Goal: Use online tool/utility: Utilize a website feature to perform a specific function

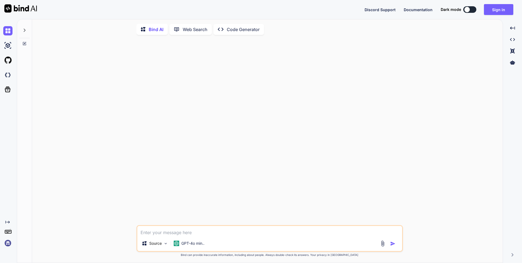
click at [116, 75] on div "Source GPT-4o min.. Created with Bind Always check its answers. Privacy in Bind…" at bounding box center [269, 151] width 467 height 224
click at [188, 241] on div "GPT-4o min.." at bounding box center [189, 243] width 35 height 11
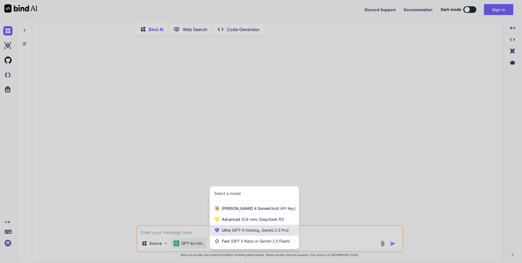
click at [229, 232] on span "Ultra (GPT-5 thinking, Gemini 2.5 Pro)" at bounding box center [255, 229] width 67 height 5
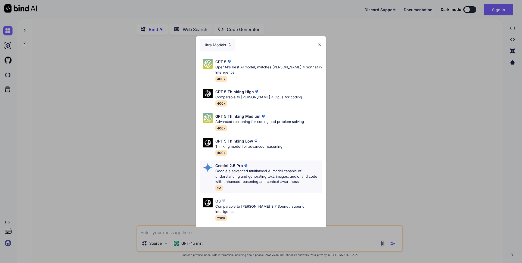
click at [256, 174] on p "Google's advanced multimodal AI model capable of understanding and generating t…" at bounding box center [269, 176] width 107 height 16
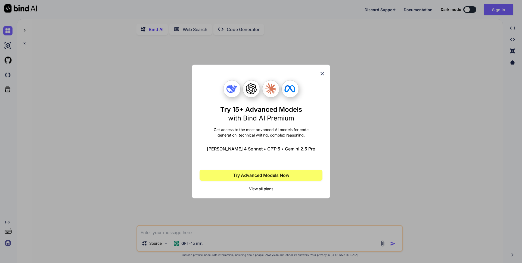
click at [220, 211] on div "Try 15+ Advanced Models with Bind AI Premium Get access to the most advanced AI…" at bounding box center [261, 131] width 522 height 263
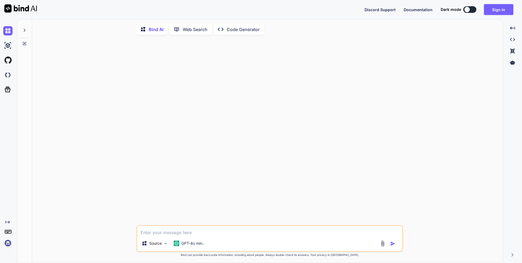
type textarea "x"
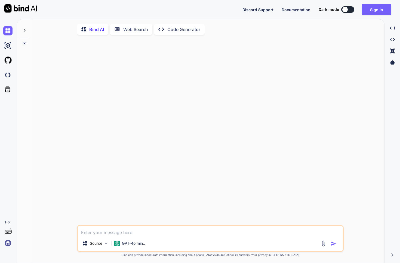
click at [147, 233] on textarea at bounding box center [210, 231] width 265 height 10
type textarea "n"
type textarea "x"
type textarea "ni"
type textarea "x"
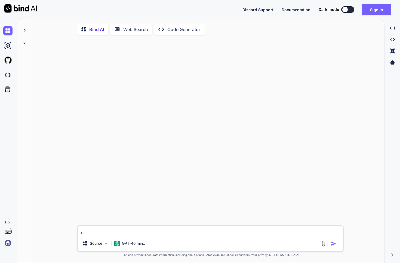
type textarea "ni'h"
type textarea "x"
type textarea "ni'ha"
type textarea "x"
type textarea "ni'hao"
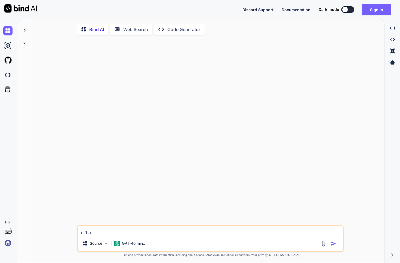
type textarea "x"
type textarea "你好"
type textarea "x"
type textarea "你好"
click at [334, 243] on img "button" at bounding box center [333, 243] width 5 height 5
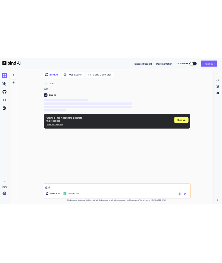
scroll to position [2, 0]
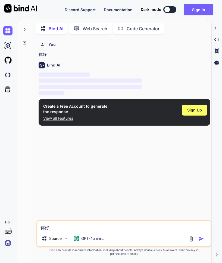
click at [99, 91] on p "‌" at bounding box center [125, 93] width 172 height 6
click at [196, 11] on button "Sign in" at bounding box center [198, 9] width 29 height 11
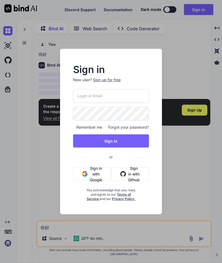
click at [103, 169] on button "Sign in with Google" at bounding box center [92, 173] width 38 height 13
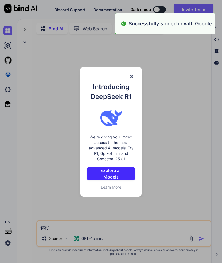
type textarea "x"
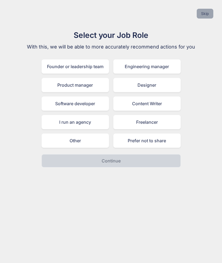
click at [205, 10] on button "Skip" at bounding box center [205, 14] width 17 height 10
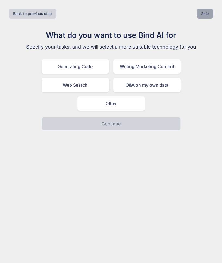
click at [208, 16] on button "Skip" at bounding box center [205, 14] width 17 height 10
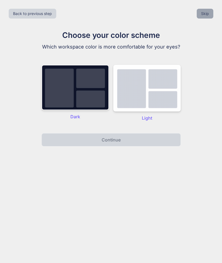
click at [208, 16] on button "Skip" at bounding box center [205, 14] width 17 height 10
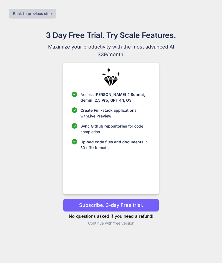
click at [127, 205] on p "Subscribe. 3-day Free trial." at bounding box center [111, 204] width 64 height 7
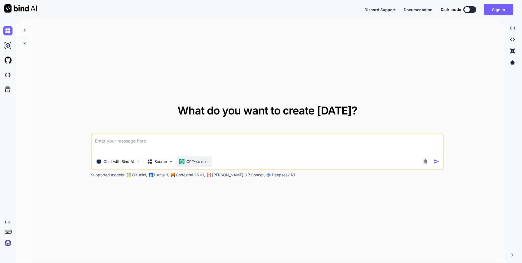
click at [192, 159] on p "GPT-4o min.." at bounding box center [198, 161] width 23 height 5
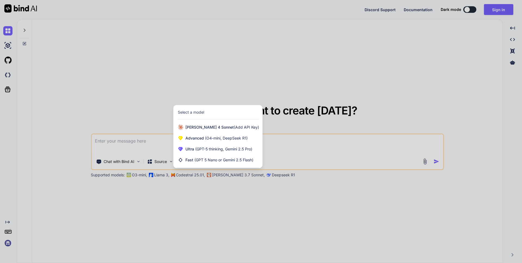
click at [327, 71] on div at bounding box center [261, 131] width 522 height 263
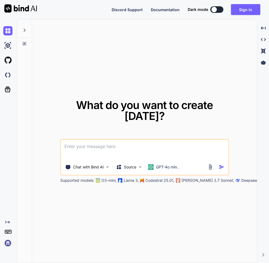
click at [7, 244] on img at bounding box center [7, 242] width 9 height 9
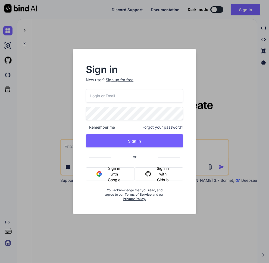
drag, startPoint x: 240, startPoint y: 223, endPoint x: 252, endPoint y: 214, distance: 14.7
click at [241, 223] on div "Sign in New user? Sign up for free Remember me Forgot your password? Sign In or…" at bounding box center [134, 131] width 269 height 263
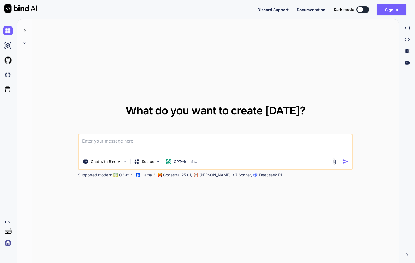
click at [195, 149] on textarea at bounding box center [216, 144] width 274 height 20
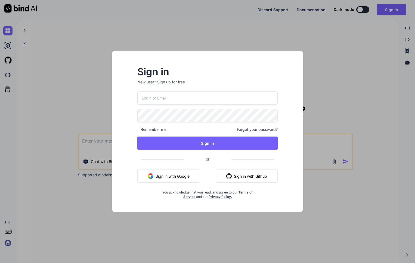
click at [189, 174] on button "Sign in with Google" at bounding box center [168, 175] width 63 height 13
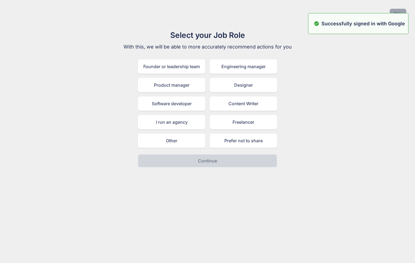
click at [269, 11] on button "Skip" at bounding box center [398, 14] width 17 height 10
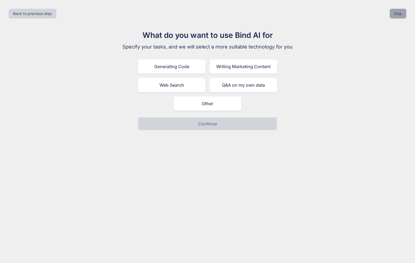
click at [269, 11] on button "Skip" at bounding box center [398, 14] width 17 height 10
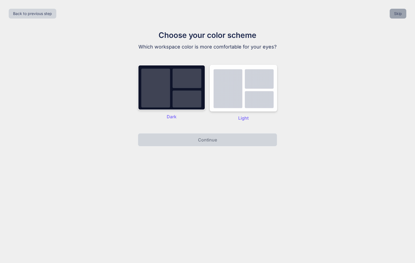
click at [269, 11] on button "Skip" at bounding box center [398, 14] width 17 height 10
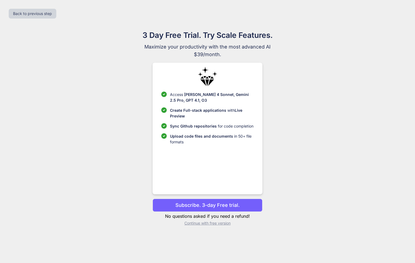
click at [269, 12] on div "Back to previous step" at bounding box center [207, 13] width 407 height 19
click at [207, 223] on p "Continue with free version" at bounding box center [208, 222] width 110 height 5
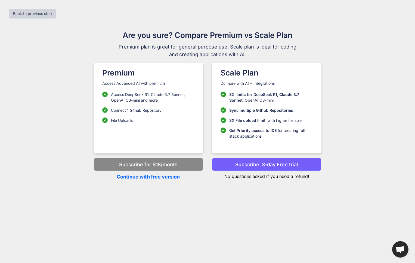
click at [162, 177] on p "Continue with free version" at bounding box center [149, 176] width 110 height 7
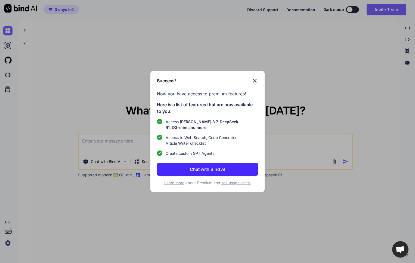
click at [256, 82] on img at bounding box center [255, 80] width 7 height 7
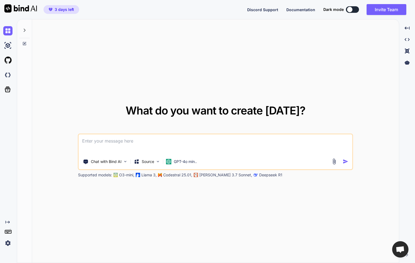
click at [188, 143] on textarea at bounding box center [216, 144] width 274 height 20
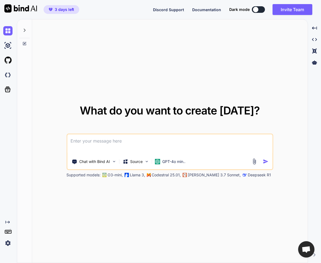
click at [123, 147] on textarea at bounding box center [169, 144] width 205 height 20
type textarea "你好"
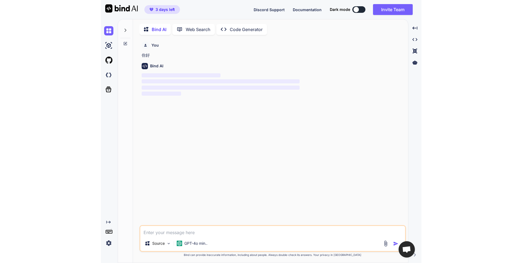
scroll to position [2, 0]
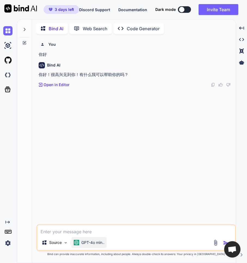
click at [81, 244] on p "GPT-4o min.." at bounding box center [92, 241] width 23 height 5
click at [62, 243] on p "Source" at bounding box center [55, 241] width 13 height 5
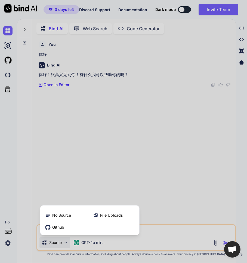
click at [81, 178] on div at bounding box center [123, 131] width 247 height 263
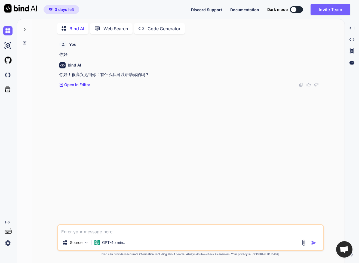
click at [269, 59] on div "Bind AI Web Search Created with Pixso. Code Generator You 你好 Bind AI 你好！很高兴见到你！…" at bounding box center [188, 141] width 342 height 244
click at [269, 64] on icon at bounding box center [351, 62] width 5 height 5
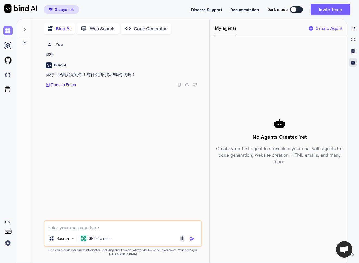
click at [6, 31] on img at bounding box center [7, 30] width 9 height 9
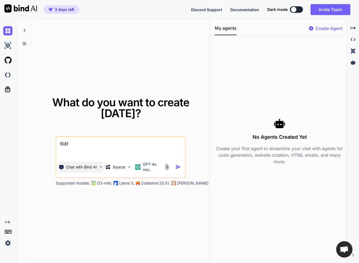
click at [93, 166] on p "Chat with Bind AI" at bounding box center [81, 166] width 31 height 5
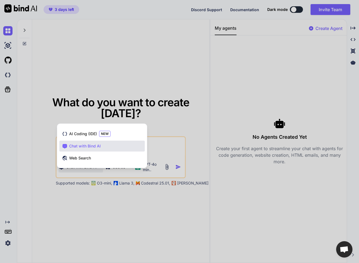
click at [41, 180] on div at bounding box center [179, 131] width 359 height 263
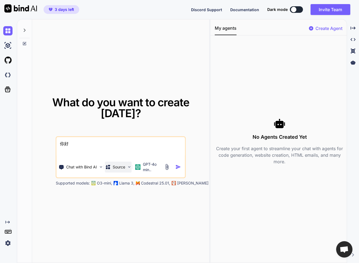
click at [128, 169] on div "Source" at bounding box center [118, 166] width 27 height 11
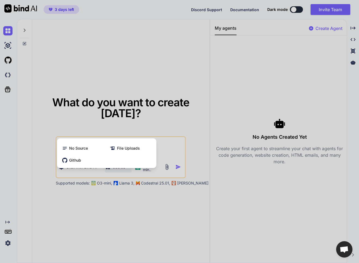
drag, startPoint x: 117, startPoint y: 219, endPoint x: 167, endPoint y: 171, distance: 69.3
click at [118, 219] on div at bounding box center [179, 131] width 359 height 263
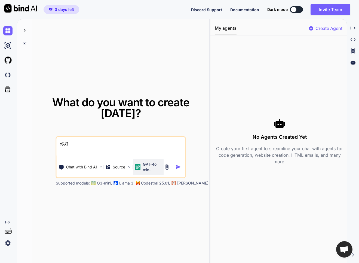
click at [150, 162] on p "GPT-4o min.." at bounding box center [152, 166] width 19 height 11
click at [269, 28] on div "Created with Pixso." at bounding box center [353, 27] width 8 height 9
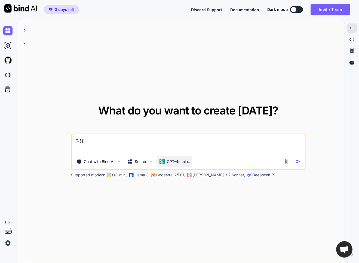
click at [187, 165] on div "GPT-4o min.." at bounding box center [174, 161] width 35 height 11
click at [187, 158] on div "GPT-4o min.." at bounding box center [174, 161] width 35 height 11
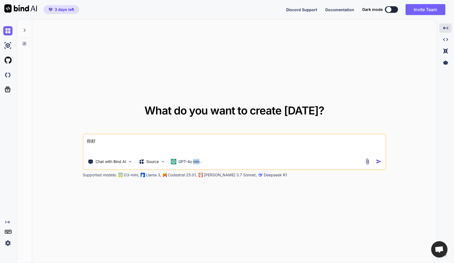
click at [204, 162] on div "GPT-4o min.." at bounding box center [186, 161] width 35 height 11
click at [182, 161] on p "GPT-4o min.." at bounding box center [190, 161] width 23 height 5
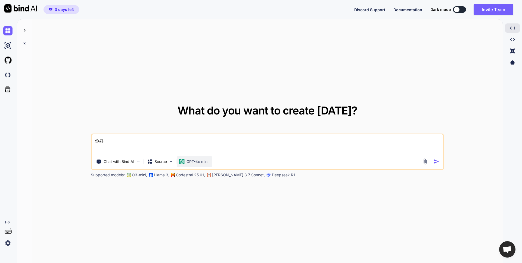
click at [211, 160] on div "GPT-4o min.." at bounding box center [194, 161] width 35 height 11
drag, startPoint x: 211, startPoint y: 160, endPoint x: 208, endPoint y: 161, distance: 2.8
click at [211, 160] on div "GPT-4o min.." at bounding box center [194, 161] width 35 height 11
click at [207, 161] on p "GPT-4o min.." at bounding box center [198, 161] width 23 height 5
drag, startPoint x: 53, startPoint y: 8, endPoint x: 57, endPoint y: 12, distance: 5.4
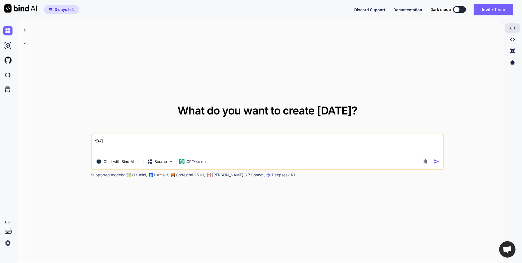
click at [53, 8] on span "3 days left" at bounding box center [62, 9] width 30 height 5
click at [208, 160] on p "GPT-4o min.." at bounding box center [198, 161] width 23 height 5
click at [69, 7] on button "3 days left" at bounding box center [62, 9] width 36 height 9
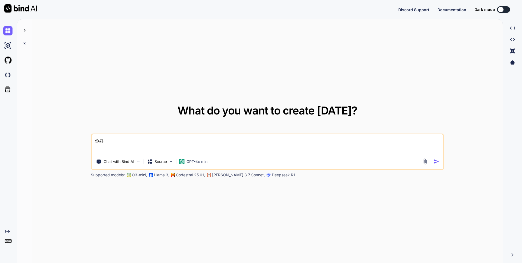
type textarea "x"
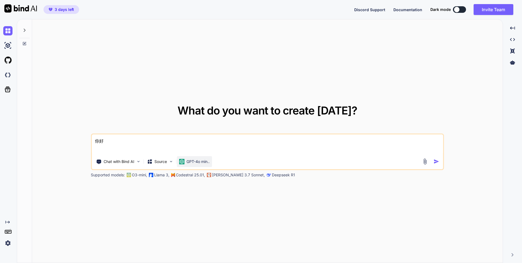
click at [184, 160] on img at bounding box center [181, 161] width 5 height 5
click at [111, 163] on p "Chat with Bind AI" at bounding box center [119, 161] width 31 height 5
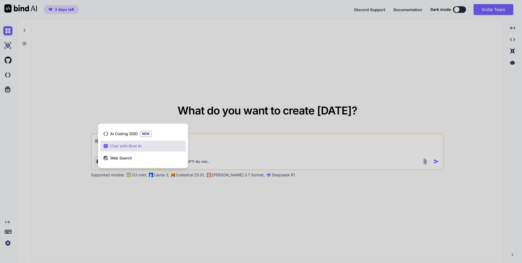
click at [69, 173] on div at bounding box center [261, 131] width 522 height 263
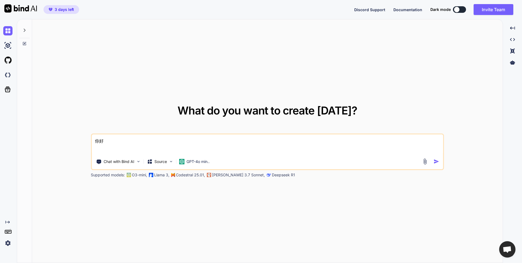
click at [3, 244] on img at bounding box center [7, 242] width 9 height 9
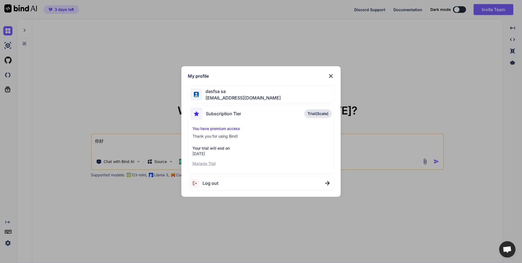
click at [318, 113] on span "Trial(Scale)" at bounding box center [318, 113] width 21 height 5
click at [329, 75] on img at bounding box center [331, 76] width 7 height 7
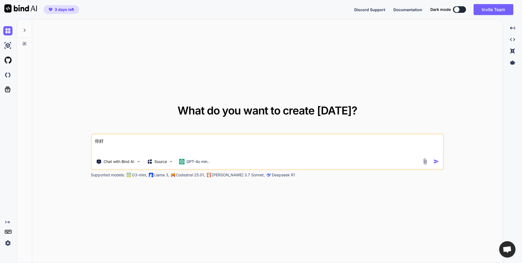
click at [207, 136] on textarea "你好" at bounding box center [268, 144] width 352 height 20
click at [203, 163] on p "GPT-4o min.." at bounding box center [198, 161] width 23 height 5
drag, startPoint x: 203, startPoint y: 163, endPoint x: 195, endPoint y: 175, distance: 14.6
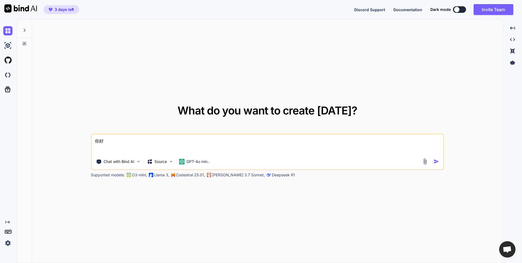
click at [195, 175] on p "Codestral 25.01," at bounding box center [190, 174] width 29 height 5
click at [225, 177] on p "Claude 3.7 Sonnet," at bounding box center [238, 174] width 53 height 5
click at [226, 176] on p "Claude 3.7 Sonnet," at bounding box center [238, 174] width 53 height 5
drag, startPoint x: 150, startPoint y: 176, endPoint x: 282, endPoint y: 176, distance: 132.0
click at [282, 176] on div "Supported models: O3-mini, Llama 3, Codestral 25.01, Claude 3.7 Sonnet, Deepsee…" at bounding box center [227, 174] width 272 height 5
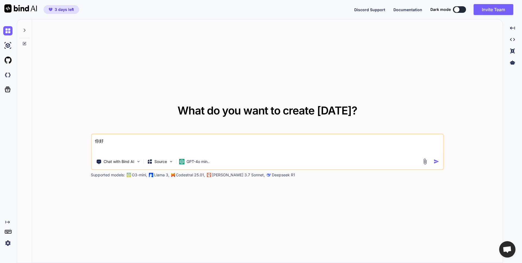
drag, startPoint x: 282, startPoint y: 176, endPoint x: 310, endPoint y: 207, distance: 42.0
click at [310, 207] on div "What do you want to create today? 你好 Chat with Bind AI Source GPT-4o min.. Supp…" at bounding box center [267, 141] width 471 height 244
click at [156, 161] on p "Source" at bounding box center [161, 161] width 13 height 5
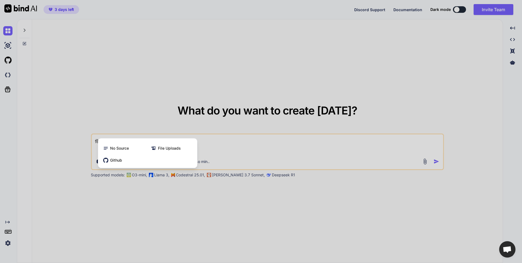
click at [163, 183] on div at bounding box center [261, 131] width 522 height 263
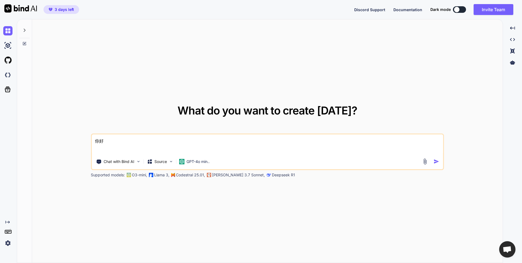
click at [25, 29] on icon at bounding box center [24, 30] width 4 height 4
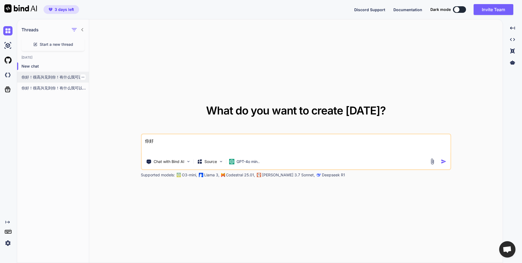
click at [38, 77] on p "你好！很高兴见到你！有什么我可以帮助你的吗？" at bounding box center [54, 76] width 67 height 5
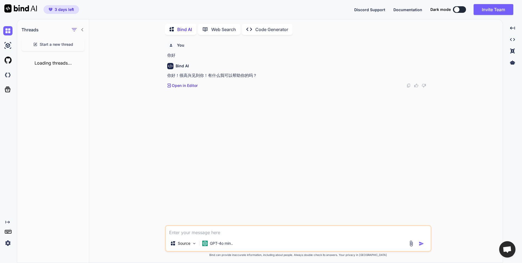
scroll to position [2, 0]
click at [222, 244] on p "GPT-4o min.." at bounding box center [221, 241] width 23 height 5
click at [223, 244] on p "GPT-4o min.." at bounding box center [221, 241] width 23 height 5
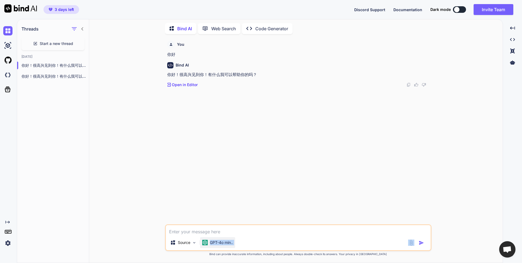
click at [224, 243] on p "GPT-4o min.." at bounding box center [221, 241] width 23 height 5
click at [218, 241] on p "GPT-4o min.." at bounding box center [221, 241] width 23 height 5
drag, startPoint x: 218, startPoint y: 241, endPoint x: 139, endPoint y: 151, distance: 119.0
click at [178, 189] on div "You 你好 Bind AI 你好！很高兴见到你！有什么我可以帮助你的吗？ Created with Pixso. Open in Editor" at bounding box center [299, 131] width 266 height 186
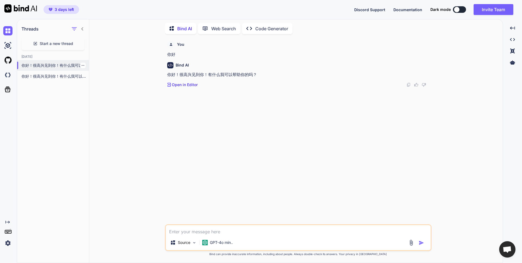
click at [66, 63] on p "你好！很高兴见到你！有什么我可以帮助你的吗？" at bounding box center [54, 65] width 67 height 5
click at [65, 42] on span "Start a new thread" at bounding box center [56, 43] width 33 height 5
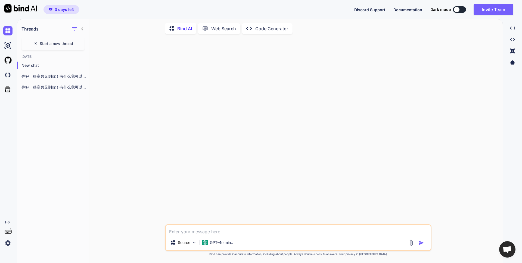
click at [63, 41] on span "Start a new thread" at bounding box center [56, 43] width 33 height 5
click at [216, 242] on p "GPT-4o min.." at bounding box center [221, 241] width 23 height 5
click at [215, 242] on p "GPT-4o min.." at bounding box center [221, 241] width 23 height 5
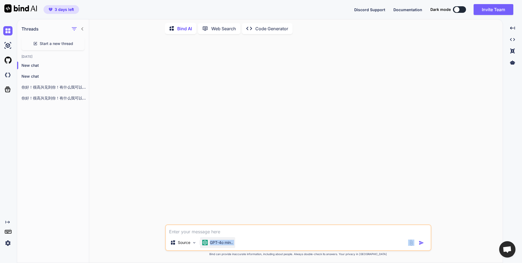
click at [213, 241] on p "GPT-4o min.." at bounding box center [221, 241] width 23 height 5
click at [513, 28] on icon "Created with Pixso." at bounding box center [513, 28] width 5 height 5
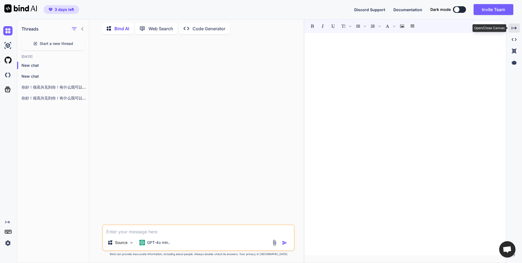
click at [514, 28] on icon at bounding box center [514, 27] width 5 height 3
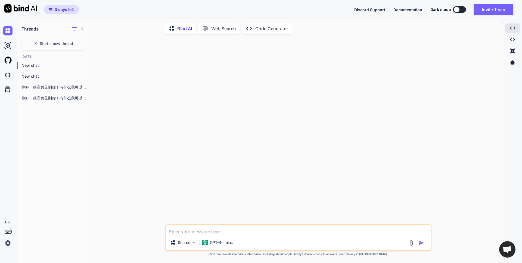
click at [230, 30] on p "Web Search" at bounding box center [223, 28] width 25 height 7
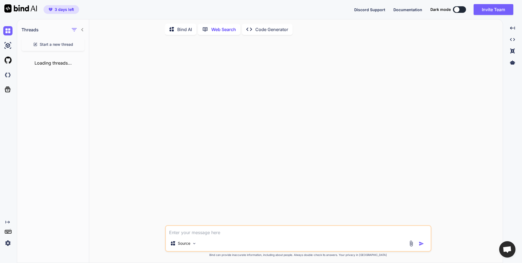
scroll to position [2, 0]
click at [182, 31] on div "Bind AI" at bounding box center [180, 28] width 31 height 11
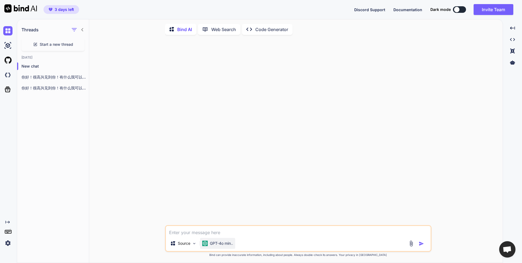
click at [213, 241] on div "GPT-4o min.." at bounding box center [217, 243] width 35 height 11
click at [214, 241] on div "GPT-4o min.." at bounding box center [217, 243] width 35 height 11
drag, startPoint x: 214, startPoint y: 241, endPoint x: 189, endPoint y: 245, distance: 25.3
click at [189, 245] on p "Source" at bounding box center [184, 242] width 13 height 5
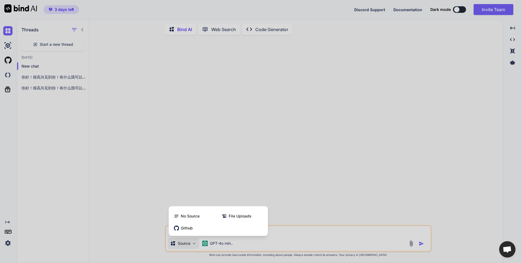
click at [190, 245] on div at bounding box center [261, 131] width 522 height 263
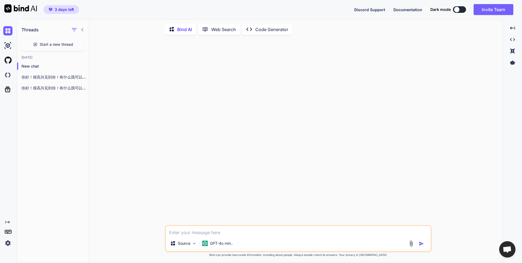
click at [142, 155] on div "Source GPT-4o min.. Created with Bind Always check its answers. Privacy in Bind…" at bounding box center [299, 151] width 410 height 224
click at [11, 78] on img at bounding box center [7, 74] width 9 height 9
click at [209, 243] on div "GPT-4o min.." at bounding box center [217, 242] width 31 height 5
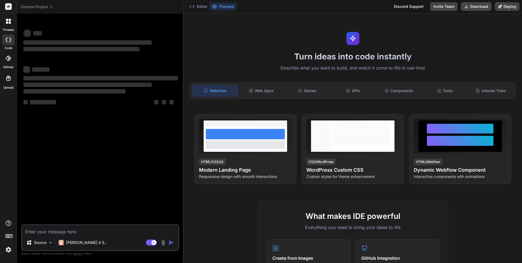
click at [100, 233] on textarea at bounding box center [100, 230] width 156 height 10
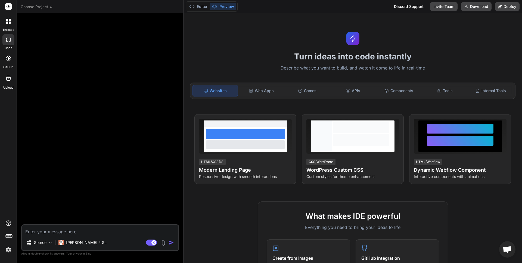
type textarea "x"
type textarea "n"
type textarea "x"
type textarea "ni"
type textarea "x"
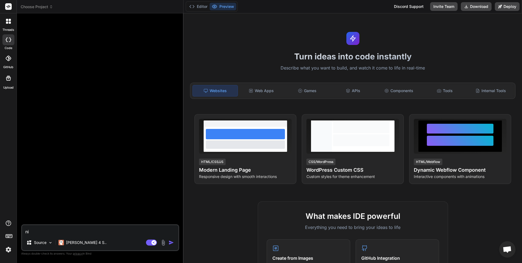
type textarea "nih"
type textarea "x"
type textarea "ni"
type textarea "x"
type textarea "n"
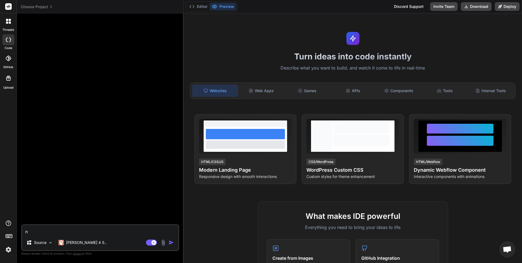
type textarea "x"
type textarea "n"
type textarea "x"
type textarea "ni"
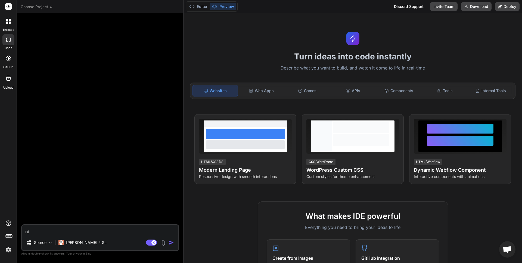
type textarea "x"
type textarea "ni'h"
type textarea "x"
type textarea "ni'ha"
type textarea "x"
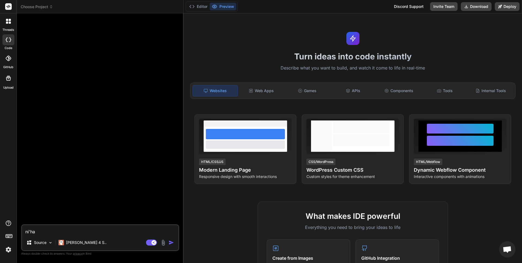
type textarea "ni'hao"
type textarea "x"
type textarea "你好"
click at [152, 242] on rect at bounding box center [151, 242] width 11 height 6
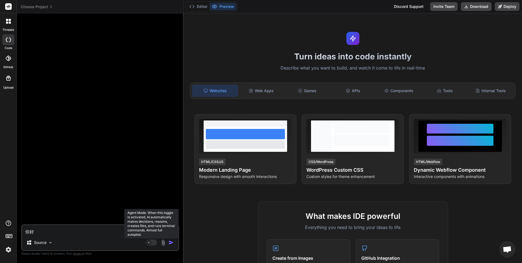
click at [154, 244] on rect at bounding box center [151, 242] width 11 height 6
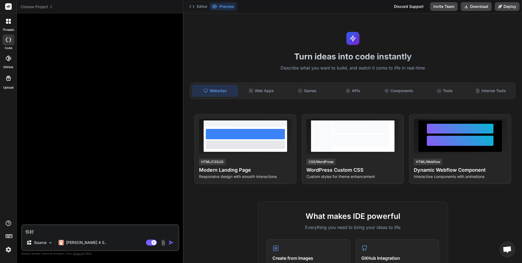
click at [170, 243] on img "button" at bounding box center [171, 241] width 5 height 5
type textarea "x"
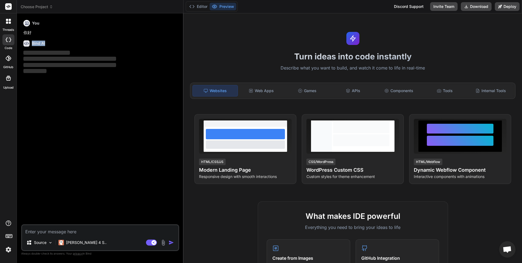
drag, startPoint x: 32, startPoint y: 42, endPoint x: 53, endPoint y: 44, distance: 20.2
click at [53, 44] on div "Bind AI" at bounding box center [100, 43] width 155 height 6
click at [85, 196] on div "You 你好 Bind AI ‌ ‌ ‌ ‌" at bounding box center [100, 121] width 157 height 206
click at [81, 242] on p "[PERSON_NAME] 4 S.." at bounding box center [86, 241] width 41 height 5
click at [81, 243] on p "[PERSON_NAME] 4 S.." at bounding box center [86, 241] width 41 height 5
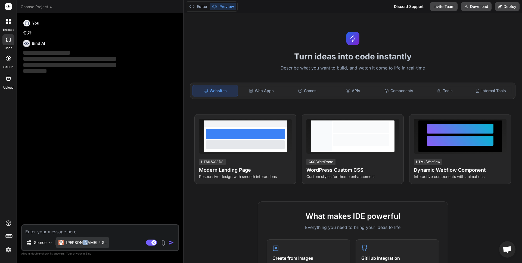
click at [81, 243] on p "[PERSON_NAME] 4 S.." at bounding box center [86, 241] width 41 height 5
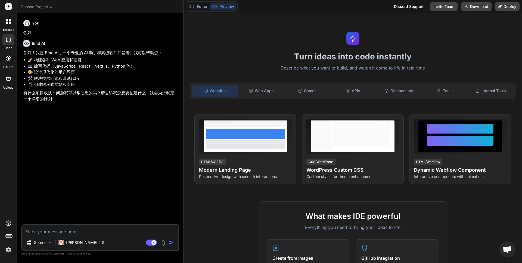
drag, startPoint x: 184, startPoint y: 85, endPoint x: 213, endPoint y: 93, distance: 30.0
click at [213, 93] on div "Turn ideas into code instantly Describe what you want to build, and watch it co…" at bounding box center [353, 137] width 339 height 249
click at [172, 116] on div "You 你好 Bind AI 你好！我是 Bind AI，一个专业的 AI 助手和高级软件开发者。我可以帮助您： 🚀 构建各种 Web 应用和项目 💻 编写代…" at bounding box center [100, 121] width 157 height 206
click at [349, 92] on div "APIs" at bounding box center [353, 90] width 45 height 11
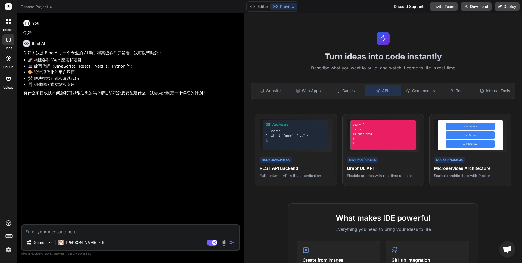
drag, startPoint x: 184, startPoint y: 114, endPoint x: 235, endPoint y: 113, distance: 51.4
click at [235, 113] on div "Bind AI Web Search Created with Pixso. Code Generator You 你好 Bind AI 你好！我是 Bind…" at bounding box center [130, 137] width 227 height 249
click at [193, 48] on div "Bind AI 你好！我是 Bind AI，一个专业的 AI 助手和高级软件开发者。我可以帮助您： 🚀 构建各种 Web 应用和项目 💻 编写代码（JavaS…" at bounding box center [131, 66] width 216 height 60
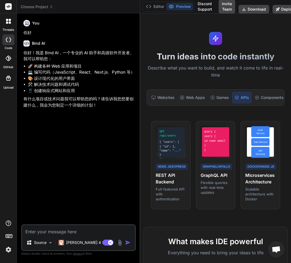
click at [54, 234] on textarea at bounding box center [78, 230] width 113 height 10
type textarea "x"
type textarea "n"
type textarea "x"
type textarea "ni"
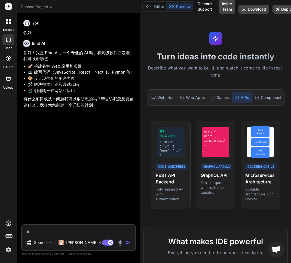
type textarea "x"
type textarea "nin"
type textarea "x"
type textarea "ni'ne"
type textarea "x"
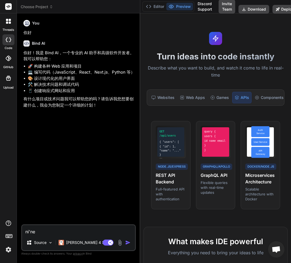
type textarea "ni'nen"
type textarea "x"
type textarea "ni'neng"
type textarea "x"
type textarea "你能"
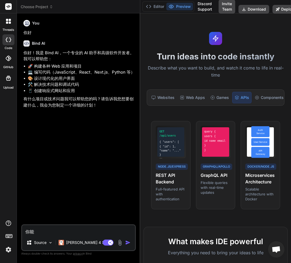
type textarea "x"
type textarea "你能z"
type textarea "x"
type textarea "你能zu"
type textarea "x"
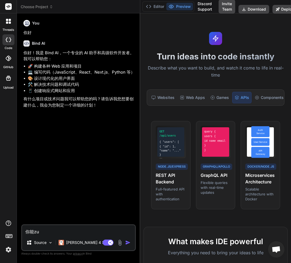
type textarea "你能zuo"
type textarea "x"
type textarea "你能zuo's"
type textarea "x"
type textarea "你能zuo'sh"
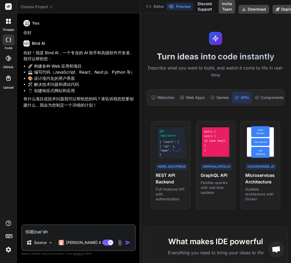
type textarea "x"
type textarea "你能zuo'she"
type textarea "x"
type textarea "你能zuo'shen"
type textarea "x"
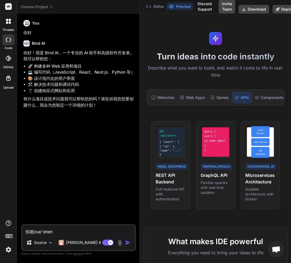
type textarea "你能zuo'shen'm"
type textarea "x"
type textarea "你能做什么"
type textarea "x"
type textarea "你能做什么？"
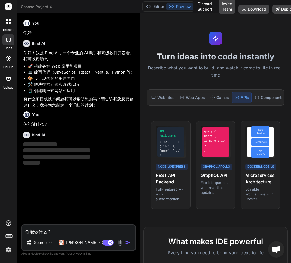
type textarea "x"
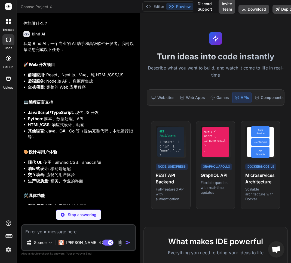
scroll to position [109, 0]
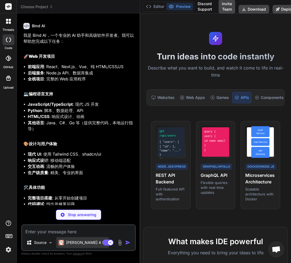
click at [81, 244] on p "[PERSON_NAME] 4 S.." at bounding box center [86, 241] width 41 height 5
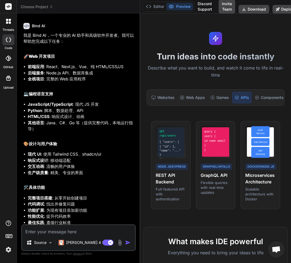
drag, startPoint x: 81, startPoint y: 244, endPoint x: 47, endPoint y: 232, distance: 36.1
click at [47, 232] on textarea at bounding box center [78, 230] width 113 height 10
type textarea "x"
type textarea "ni"
type textarea "x"
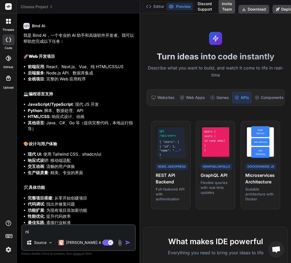
type textarea "ni's"
type textarea "x"
type textarea "ni'sh"
type textarea "x"
type textarea "ni'shi"
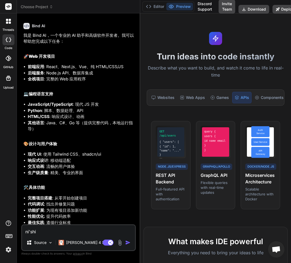
type textarea "x"
type textarea "你是"
type textarea "x"
type textarea "你是c"
type textarea "x"
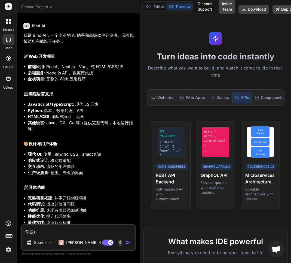
type textarea "你是c'l"
type textarea "x"
type textarea "你是c'la"
type textarea "x"
type textarea "你是clau"
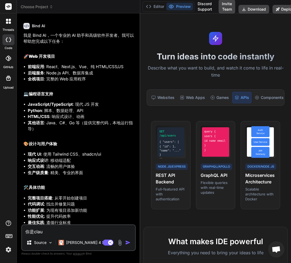
type textarea "x"
type textarea "你是claud"
type textarea "x"
type textarea "你是[PERSON_NAME]"
type textarea "x"
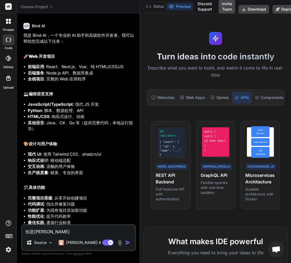
type textarea "你是[PERSON_NAME]"
type textarea "x"
type textarea "你是[PERSON_NAME]"
type textarea "x"
type textarea "你是[PERSON_NAME]"
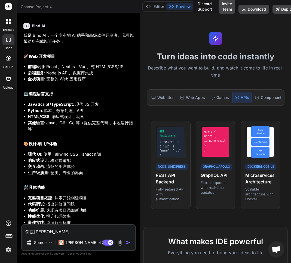
type textarea "x"
type textarea "你是[PERSON_NAME]"
type textarea "x"
type textarea "你是[PERSON_NAME]吗"
type textarea "x"
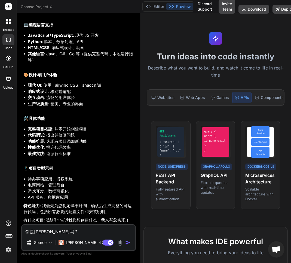
type textarea "你是[PERSON_NAME]吗？"
click at [126, 244] on img "button" at bounding box center [127, 241] width 5 height 5
type textarea "x"
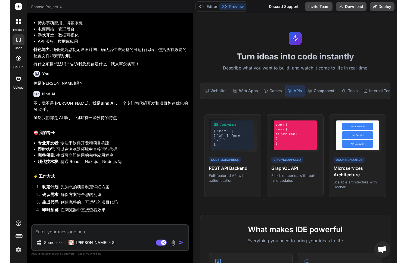
scroll to position [309, 0]
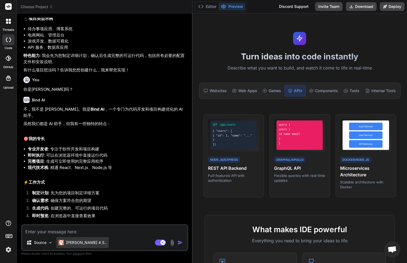
click at [78, 244] on p "[PERSON_NAME] 4 S.." at bounding box center [86, 241] width 41 height 5
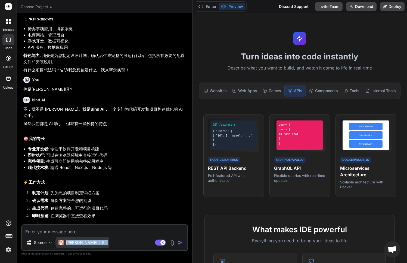
click at [78, 244] on p "[PERSON_NAME] 4 S.." at bounding box center [86, 241] width 41 height 5
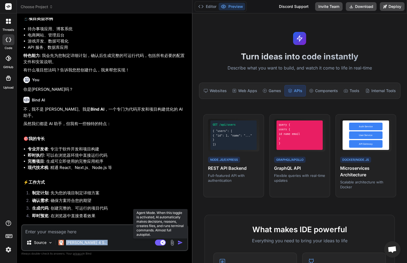
click at [164, 240] on rect at bounding box center [163, 242] width 5 height 5
click at [159, 242] on rect at bounding box center [158, 242] width 5 height 5
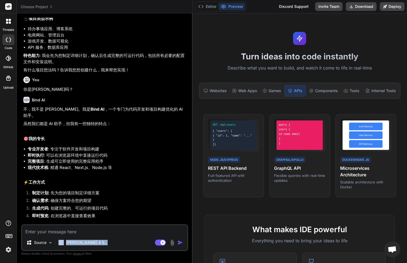
click at [171, 241] on img at bounding box center [172, 242] width 6 height 6
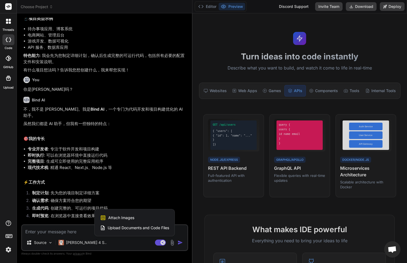
click at [136, 221] on div "Attach Images Image attachments are only supported in Claude and Gemini models." at bounding box center [134, 217] width 69 height 10
type textarea "x"
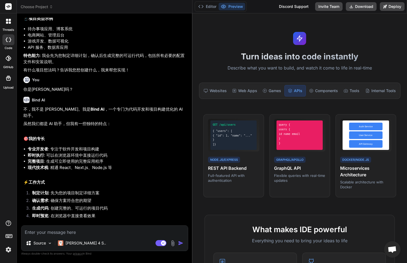
type input "C:\fakepath\3304dfc3-b267-436a-9c5a-94c08e03a3f0.jpg"
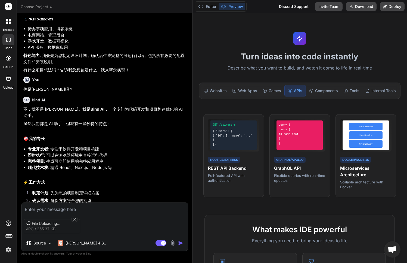
click at [54, 207] on textarea at bounding box center [104, 207] width 167 height 10
type textarea "x"
type textarea "f"
type textarea "x"
type textarea "fe"
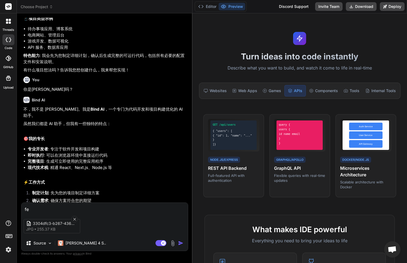
type textarea "x"
type textarea "fen"
type textarea "x"
type textarea "fen'x"
type textarea "x"
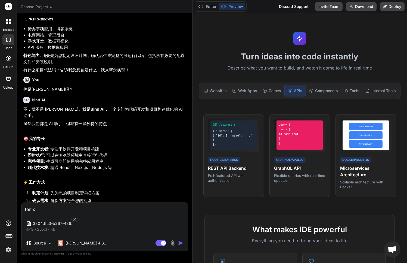
type textarea "fen'xi"
type textarea "x"
type textarea "分析"
type textarea "x"
type textarea "分析z"
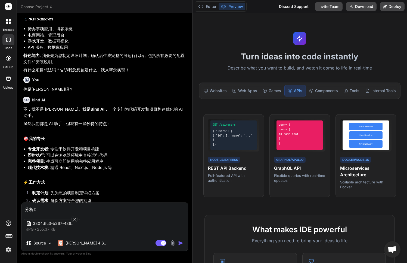
type textarea "x"
type textarea "分析zh"
type textarea "x"
type textarea "分析zh'g"
type textarea "x"
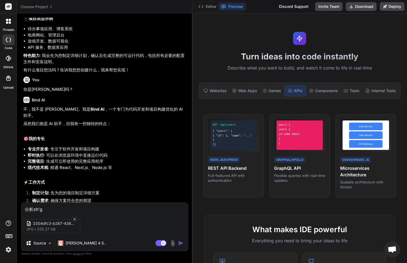
type textarea "分析zh'ge"
type textarea "x"
type textarea "分析这个"
type textarea "x"
type textarea "分析这个t"
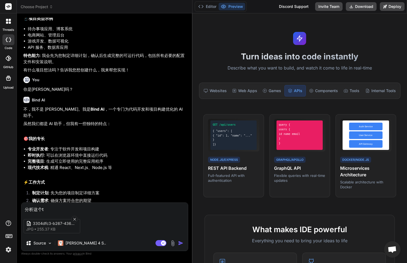
type textarea "x"
type textarea "分析这个tu"
type textarea "x"
type textarea "分析这个tu'p"
type textarea "x"
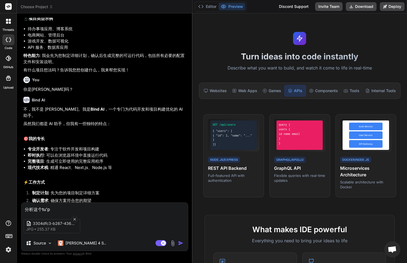
type textarea "分析这个tu'pi"
type textarea "x"
type textarea "分析这个tu'pia"
type textarea "x"
type textarea "分析这个tu'pian"
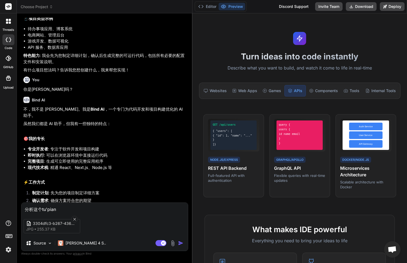
type textarea "x"
type textarea "分析这个图片"
type textarea "x"
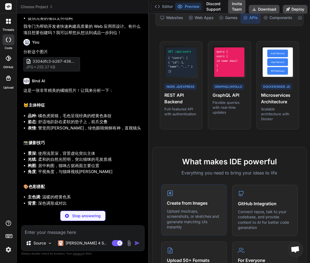
scroll to position [82, 0]
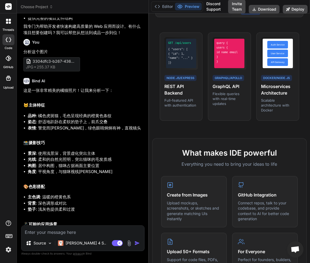
click at [42, 7] on span "Choose Project" at bounding box center [37, 6] width 32 height 5
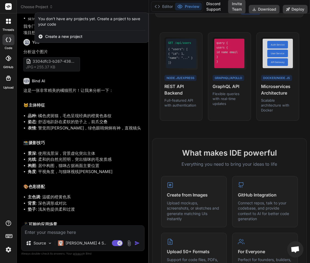
click at [46, 7] on div at bounding box center [155, 131] width 310 height 263
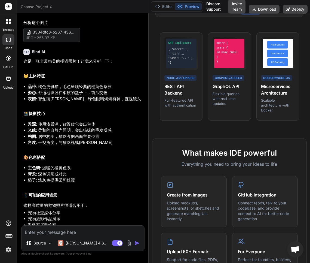
scroll to position [623, 0]
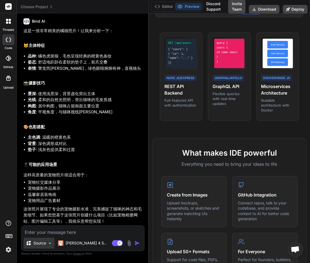
click at [42, 243] on p "Source" at bounding box center [39, 242] width 13 height 5
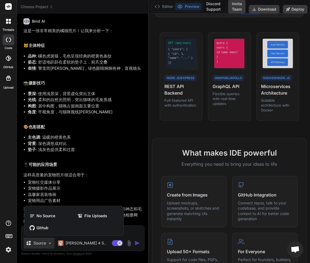
click at [42, 243] on div at bounding box center [155, 131] width 310 height 263
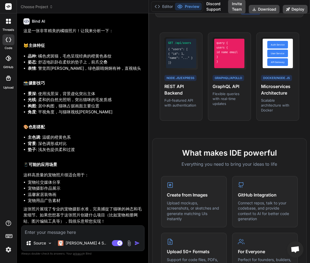
click at [11, 249] on img at bounding box center [8, 249] width 9 height 9
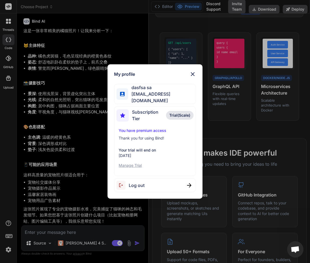
click at [29, 247] on div "My profile dasfsa sa [EMAIL_ADDRESS][DOMAIN_NAME] Subscription Tier Trial(Scale…" at bounding box center [155, 131] width 310 height 263
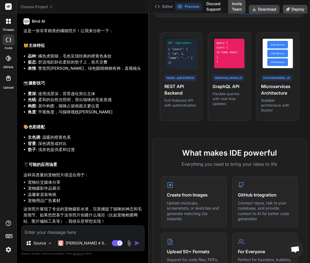
click at [6, 235] on rect at bounding box center [9, 235] width 6 height 3
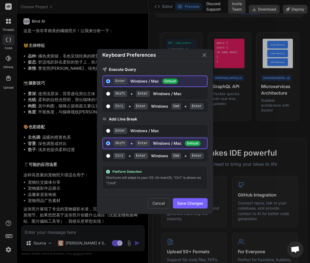
click at [35, 240] on div "Keyboard Preferences Execute Query Enter Windows / Mac Default Shift + Enter Wi…" at bounding box center [155, 131] width 310 height 263
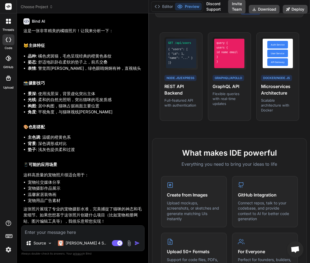
click at [6, 22] on icon at bounding box center [7, 22] width 2 height 2
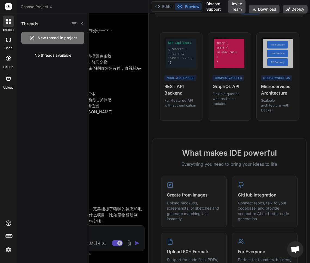
click at [8, 26] on div at bounding box center [8, 21] width 11 height 11
click at [8, 25] on div at bounding box center [8, 21] width 11 height 11
click at [59, 40] on span "New thread in project" at bounding box center [57, 37] width 39 height 5
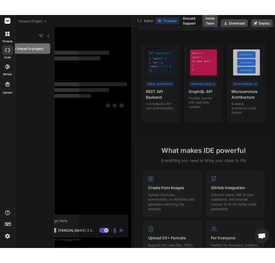
scroll to position [0, 0]
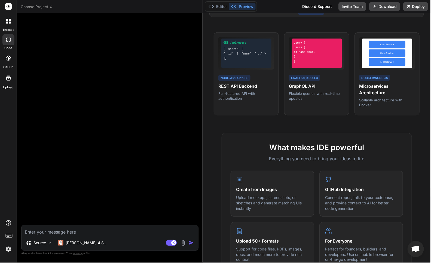
type textarea "x"
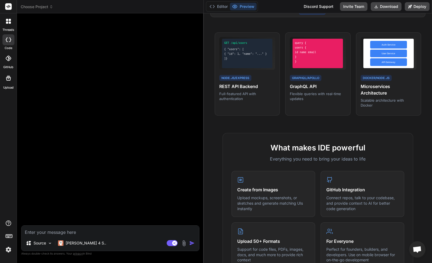
click at [101, 235] on textarea at bounding box center [109, 230] width 177 height 10
type textarea "x"
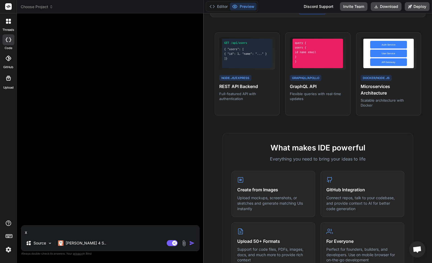
type textarea "xi"
type textarea "x"
type textarea "xie"
type textarea "x"
type textarea "xie'y"
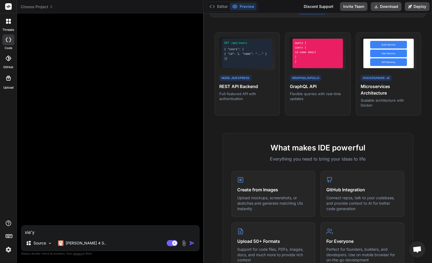
type textarea "x"
type textarea "xie'yi"
type textarea "x"
type textarea "xie'yi'g"
type textarea "x"
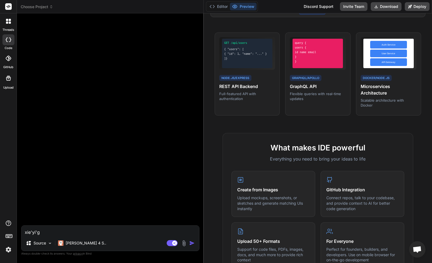
type textarea "xie'yi'ge"
type textarea "x"
type textarea "写一个"
type textarea "x"
type textarea "写一个ka"
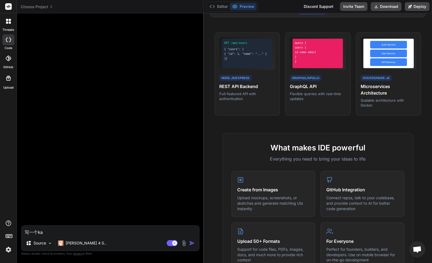
type textarea "x"
type textarea "写一个kau"
type textarea "x"
type textarea "写一个kau's"
type textarea "x"
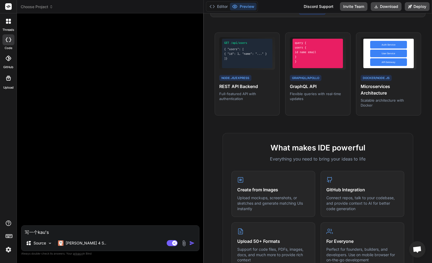
type textarea "写一个kau'si"
type textarea "x"
type textarea "写一个kau'si'u"
type textarea "x"
type textarea "写一个[PERSON_NAME]u"
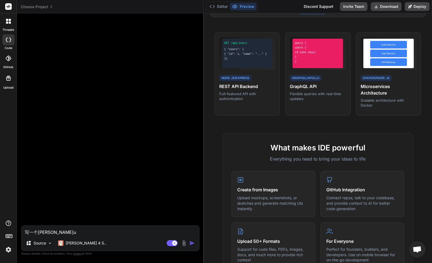
type textarea "x"
type textarea "写一个[PERSON_NAME]"
type textarea "x"
type textarea "写一个凯"
type textarea "x"
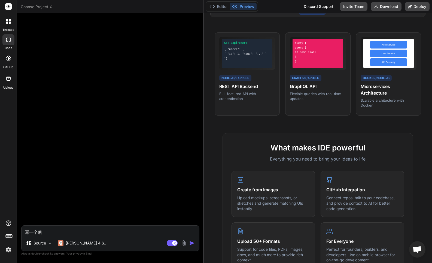
type textarea "写一个"
type textarea "x"
type textarea "写一个k"
type textarea "x"
type textarea "写一个ku"
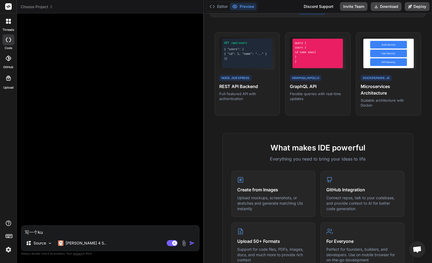
type textarea "x"
type textarea "写一个kua"
type textarea "x"
type textarea "写一个kuai"
type textarea "x"
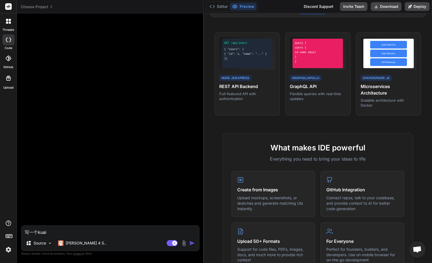
type textarea "写一个kuai's"
type textarea "x"
type textarea "写一个kuai'su"
type textarea "x"
type textarea "写一个快速"
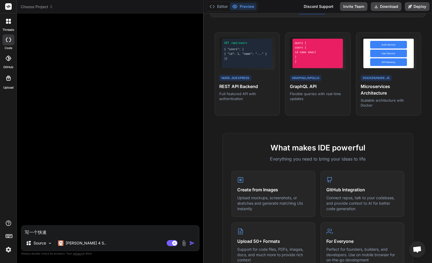
type textarea "x"
type textarea "写一个快速p"
type textarea "x"
type textarea "写一个快速pa"
type textarea "x"
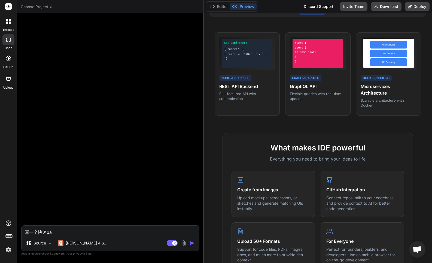
type textarea "写一个快速pai"
type textarea "x"
type textarea "写一个快速pai'x"
type textarea "x"
type textarea "写一个快速pai'xu"
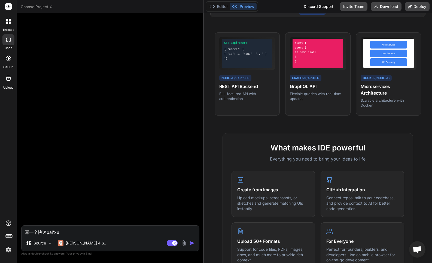
type textarea "x"
type textarea "写一个快速排序"
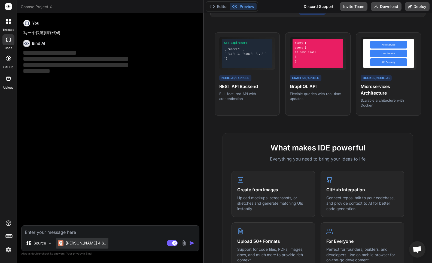
click at [85, 239] on div "[PERSON_NAME] 4 S.." at bounding box center [82, 242] width 53 height 11
click at [75, 241] on p "[PERSON_NAME] 4 S.." at bounding box center [86, 242] width 41 height 5
drag, startPoint x: 75, startPoint y: 241, endPoint x: 69, endPoint y: 241, distance: 6.0
click at [69, 241] on p "[PERSON_NAME] 4 S.." at bounding box center [86, 242] width 41 height 5
drag, startPoint x: 69, startPoint y: 241, endPoint x: 48, endPoint y: 241, distance: 21.5
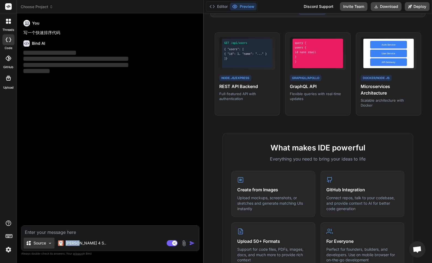
click at [48, 241] on img at bounding box center [50, 243] width 5 height 5
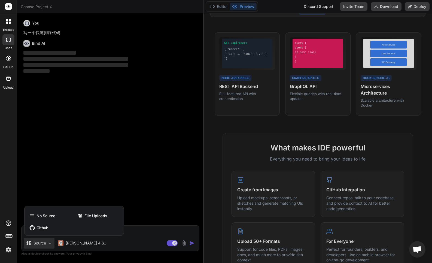
click at [59, 244] on div at bounding box center [216, 131] width 432 height 263
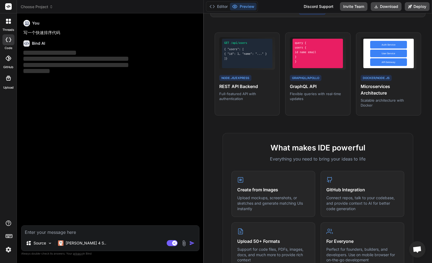
click at [59, 244] on img at bounding box center [60, 242] width 5 height 5
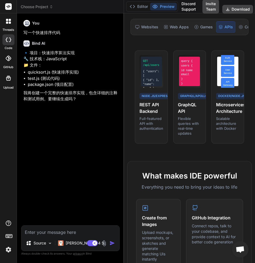
scroll to position [61, 0]
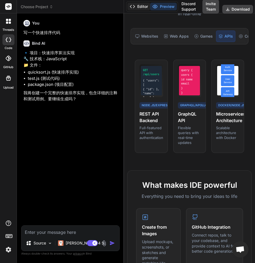
click at [143, 10] on button "Editor" at bounding box center [138, 7] width 23 height 8
